Goal: Book appointment/travel/reservation

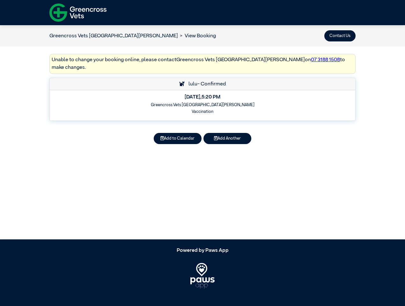
click at [340, 36] on button "Contact Us" at bounding box center [339, 35] width 31 height 11
click at [178, 133] on button "Add to Calendar" at bounding box center [178, 138] width 48 height 11
click at [227, 133] on button "Add Another" at bounding box center [227, 138] width 48 height 11
